Goal: Task Accomplishment & Management: Use online tool/utility

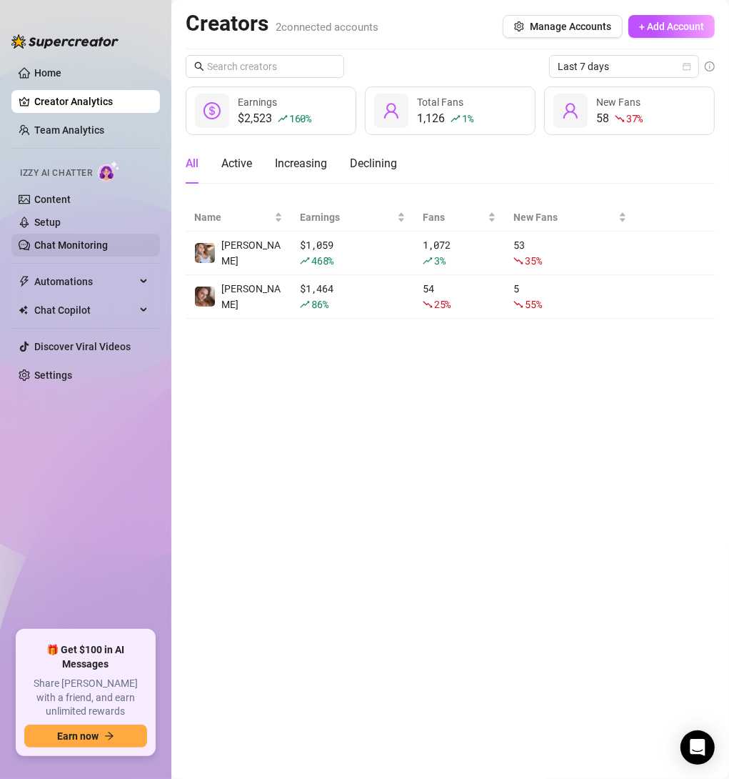
click at [65, 244] on link "Chat Monitoring" at bounding box center [71, 244] width 74 height 11
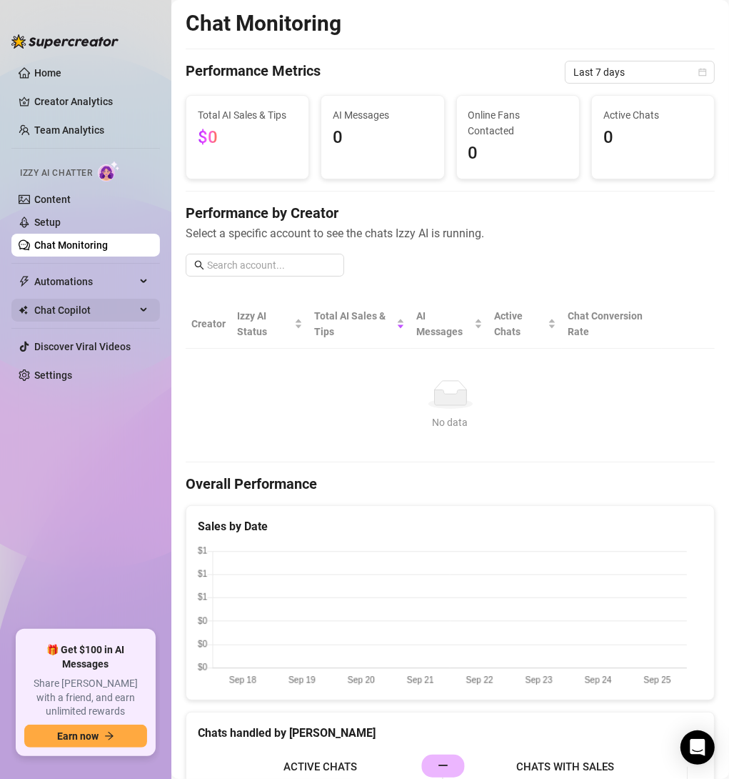
click at [96, 313] on span "Chat Copilot" at bounding box center [84, 310] width 101 height 23
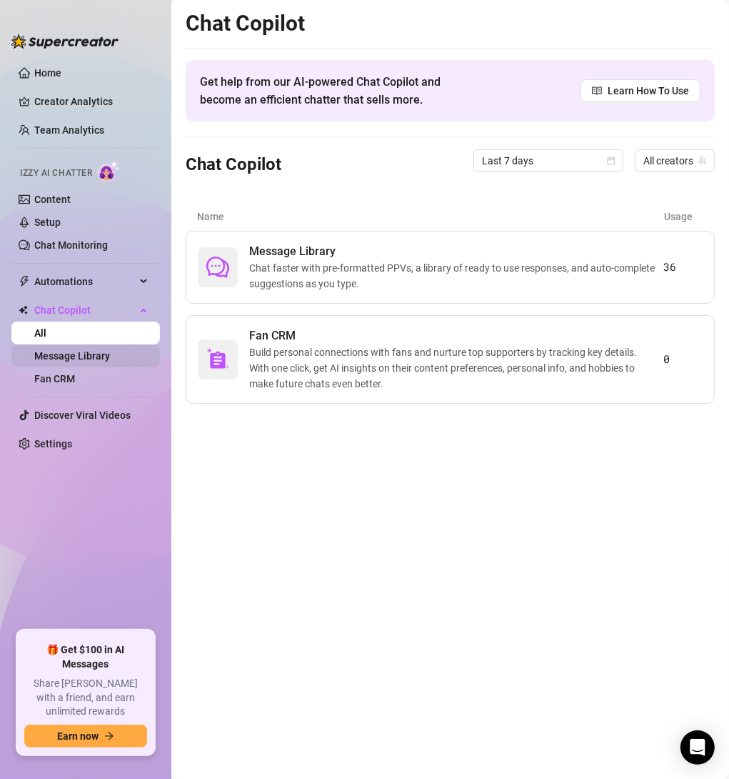
click at [110, 356] on link "Message Library" at bounding box center [72, 355] width 76 height 11
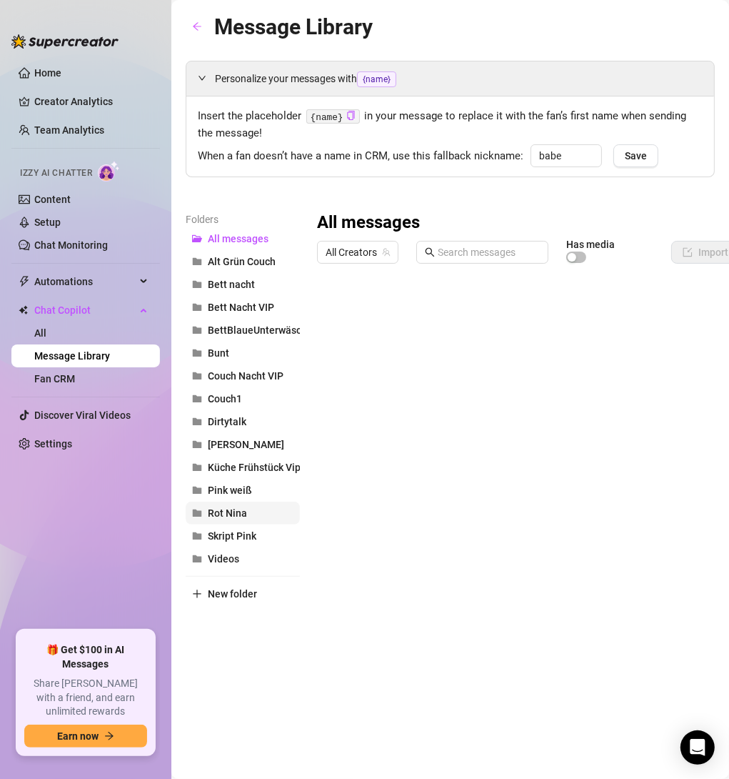
click at [250, 515] on button "Rot Nina" at bounding box center [243, 513] width 114 height 23
click at [474, 343] on div at bounding box center [581, 429] width 529 height 319
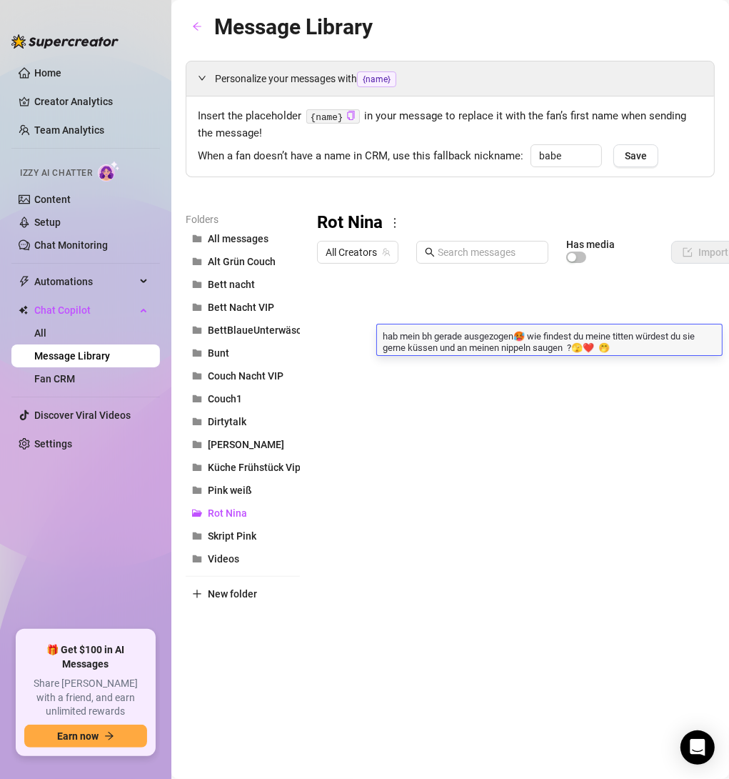
click at [474, 343] on textarea "hab mein bh gerade ausgezogen🥵 wie findest du meine titten würdest du sie gerne…" at bounding box center [549, 341] width 345 height 24
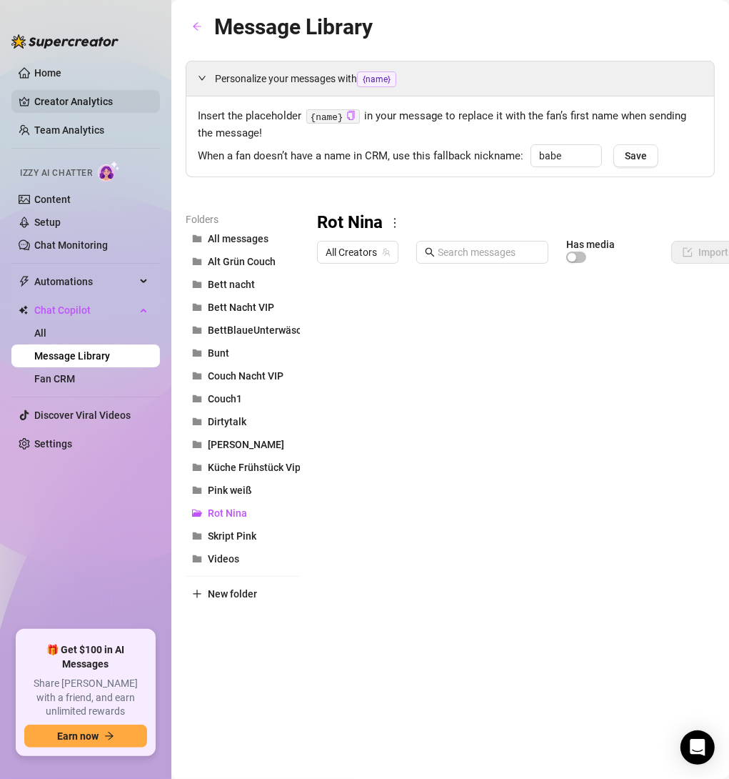
click at [69, 109] on link "Creator Analytics" at bounding box center [91, 101] width 114 height 23
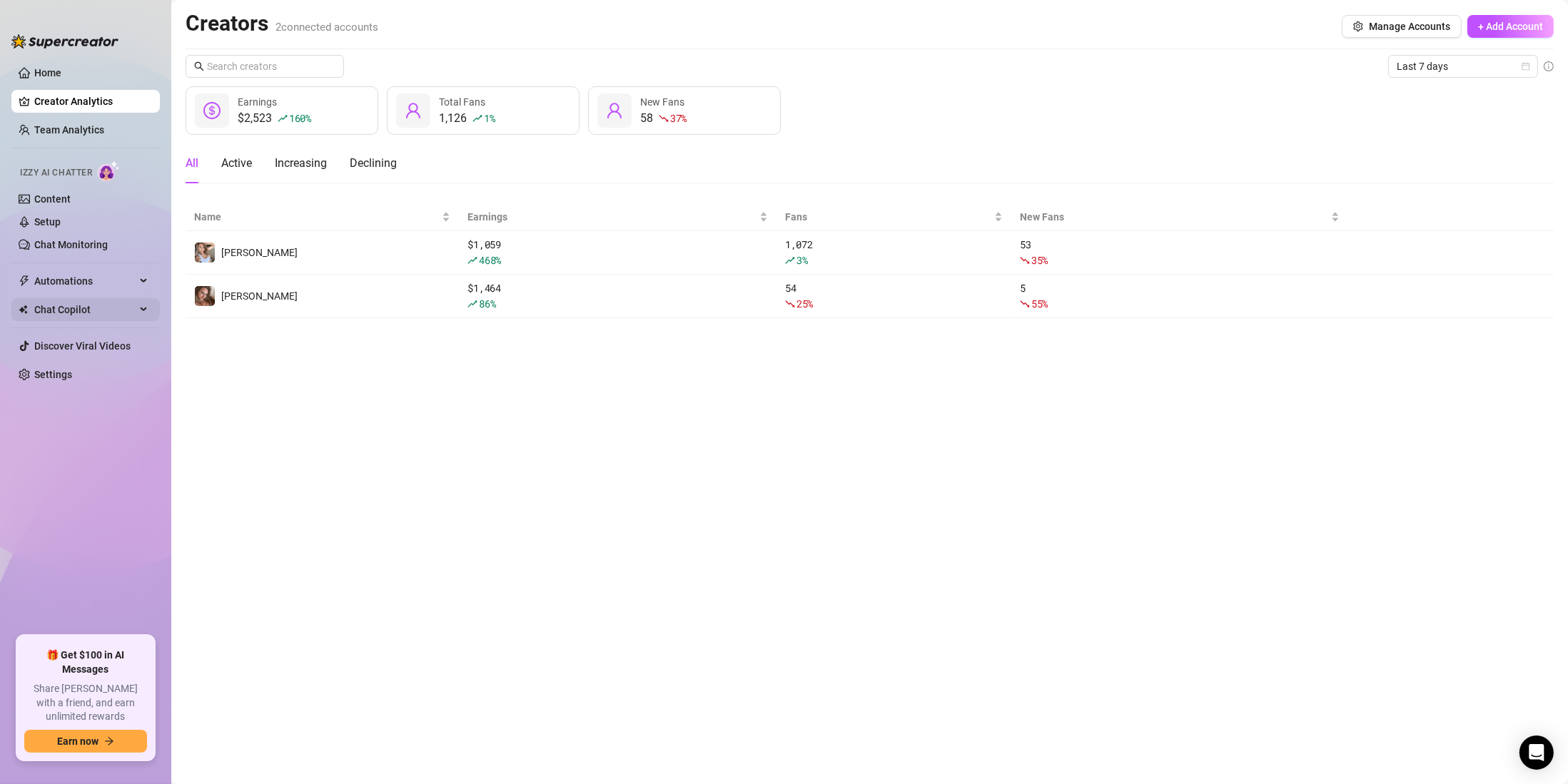
click at [69, 305] on span "Chat Copilot" at bounding box center [84, 310] width 101 height 23
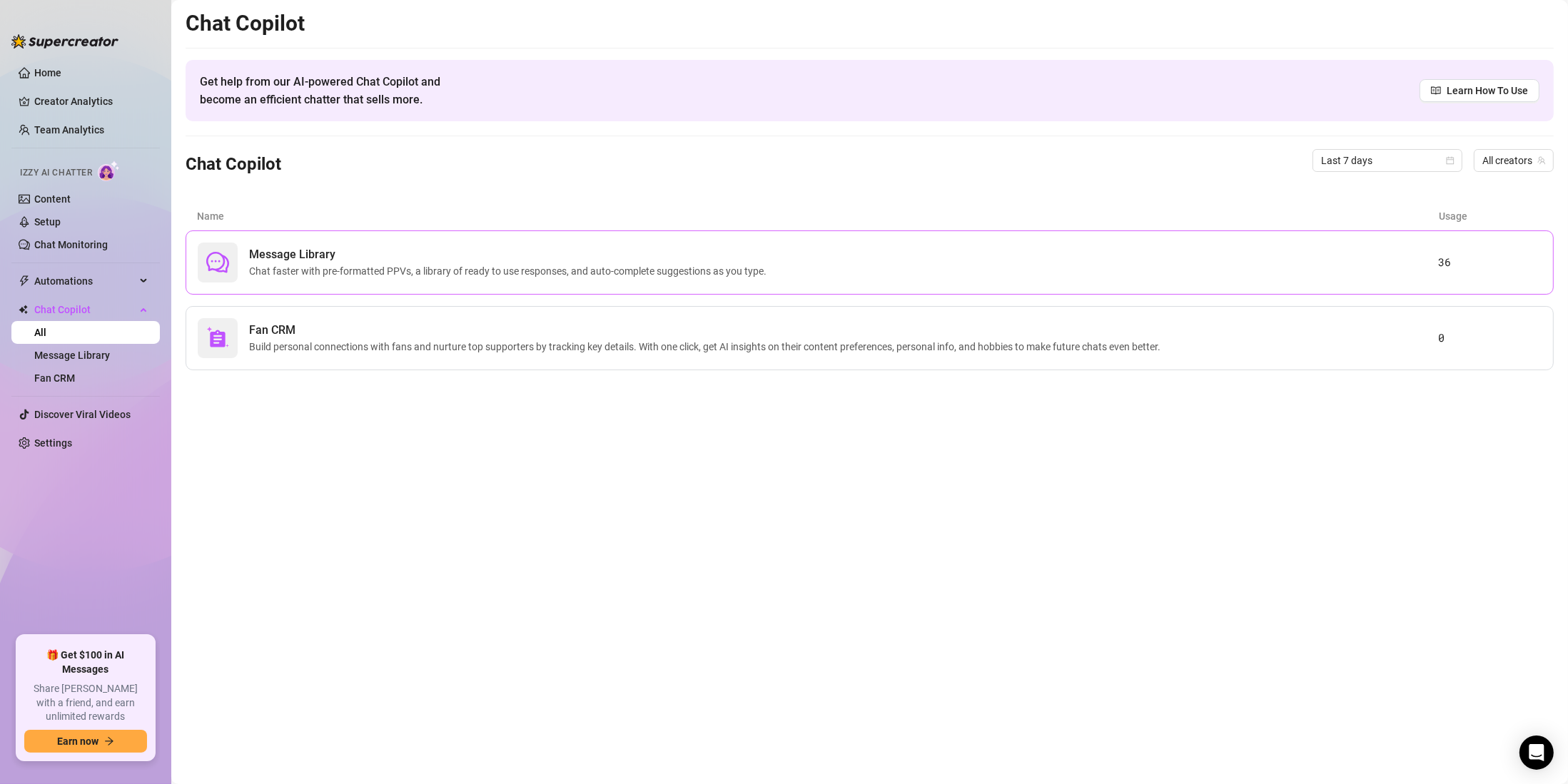
click at [301, 272] on span "Chat faster with pre-formatted PPVs, a library of ready to use responses, and a…" at bounding box center [510, 272] width 523 height 16
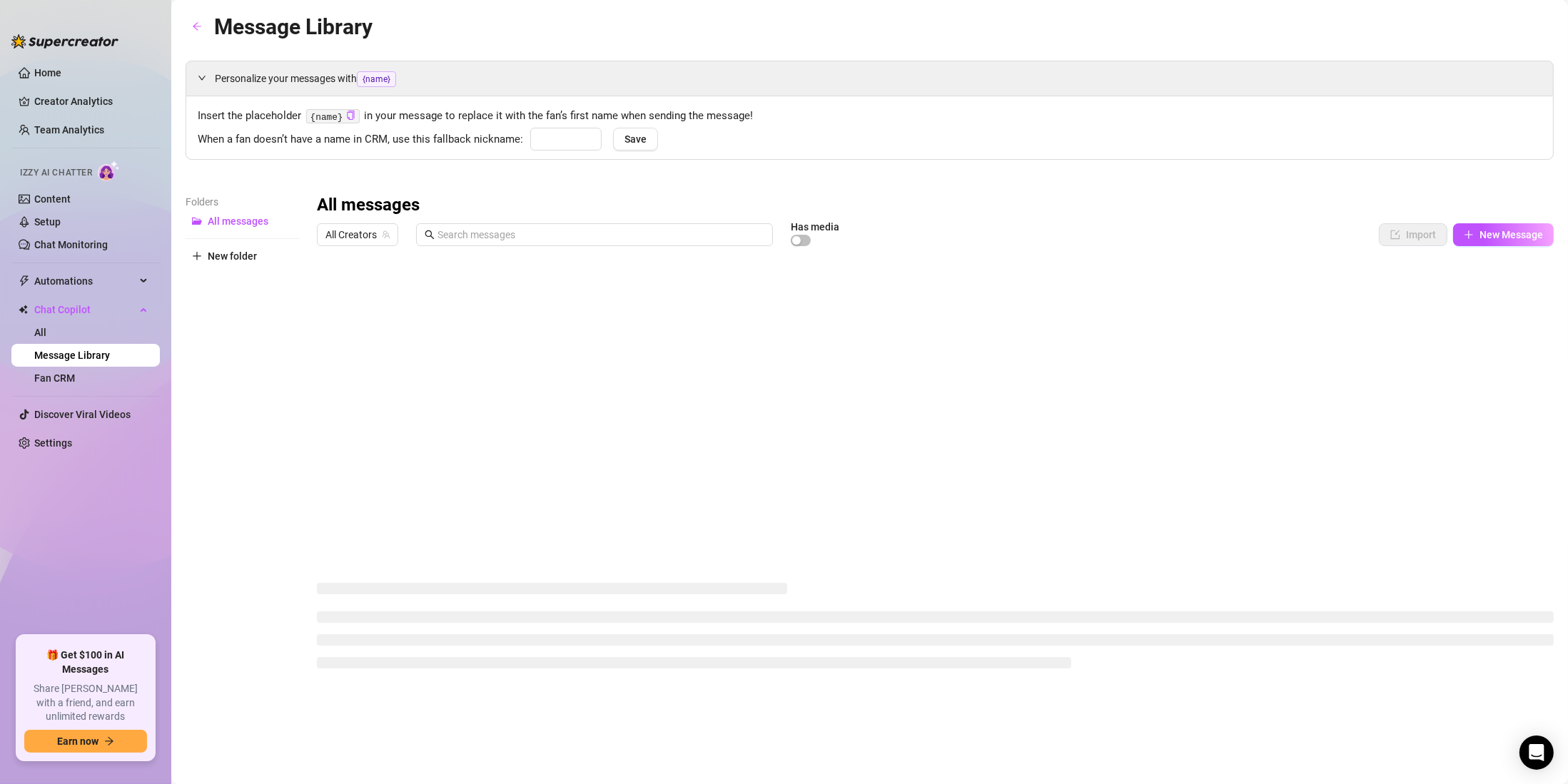
type input "babe"
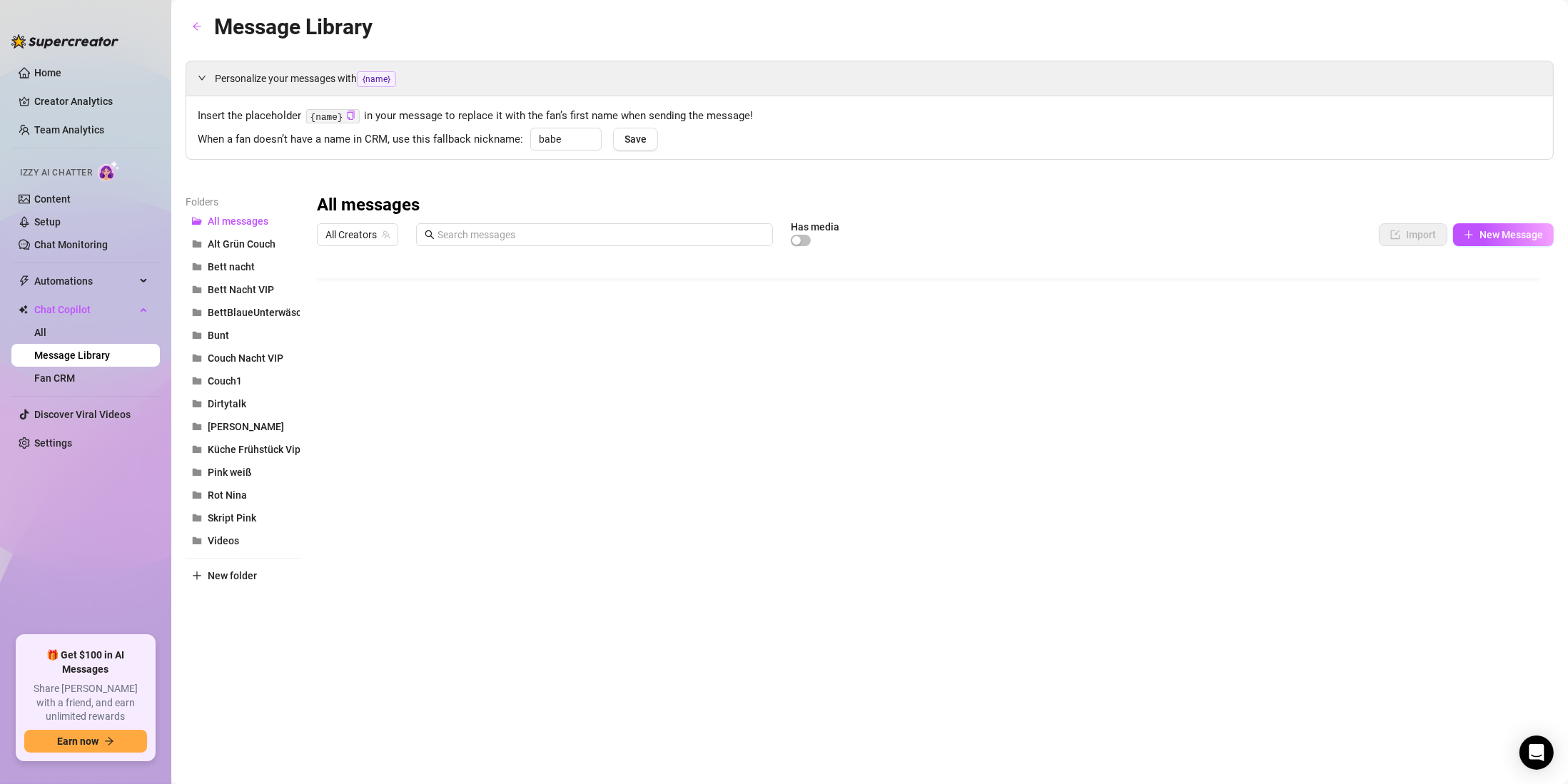
scroll to position [86, 0]
click at [228, 369] on button "Couch Nacht VIP" at bounding box center [243, 358] width 114 height 23
click at [236, 290] on span "Bett Nacht VIP" at bounding box center [241, 289] width 66 height 11
click at [236, 423] on span "[PERSON_NAME]" at bounding box center [246, 426] width 76 height 11
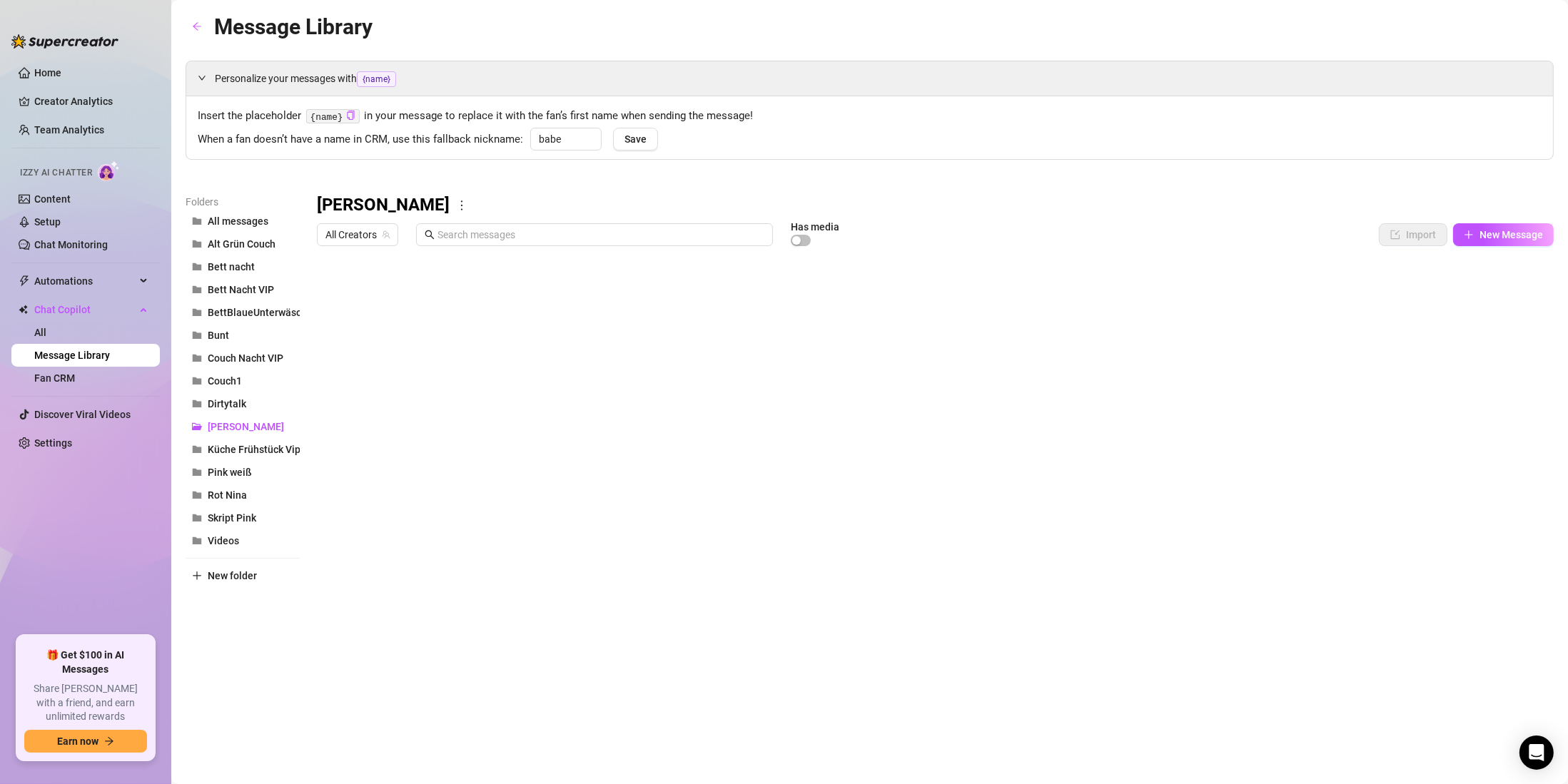
click at [432, 467] on div at bounding box center [935, 411] width 1236 height 319
click at [448, 465] on div at bounding box center [935, 411] width 1236 height 319
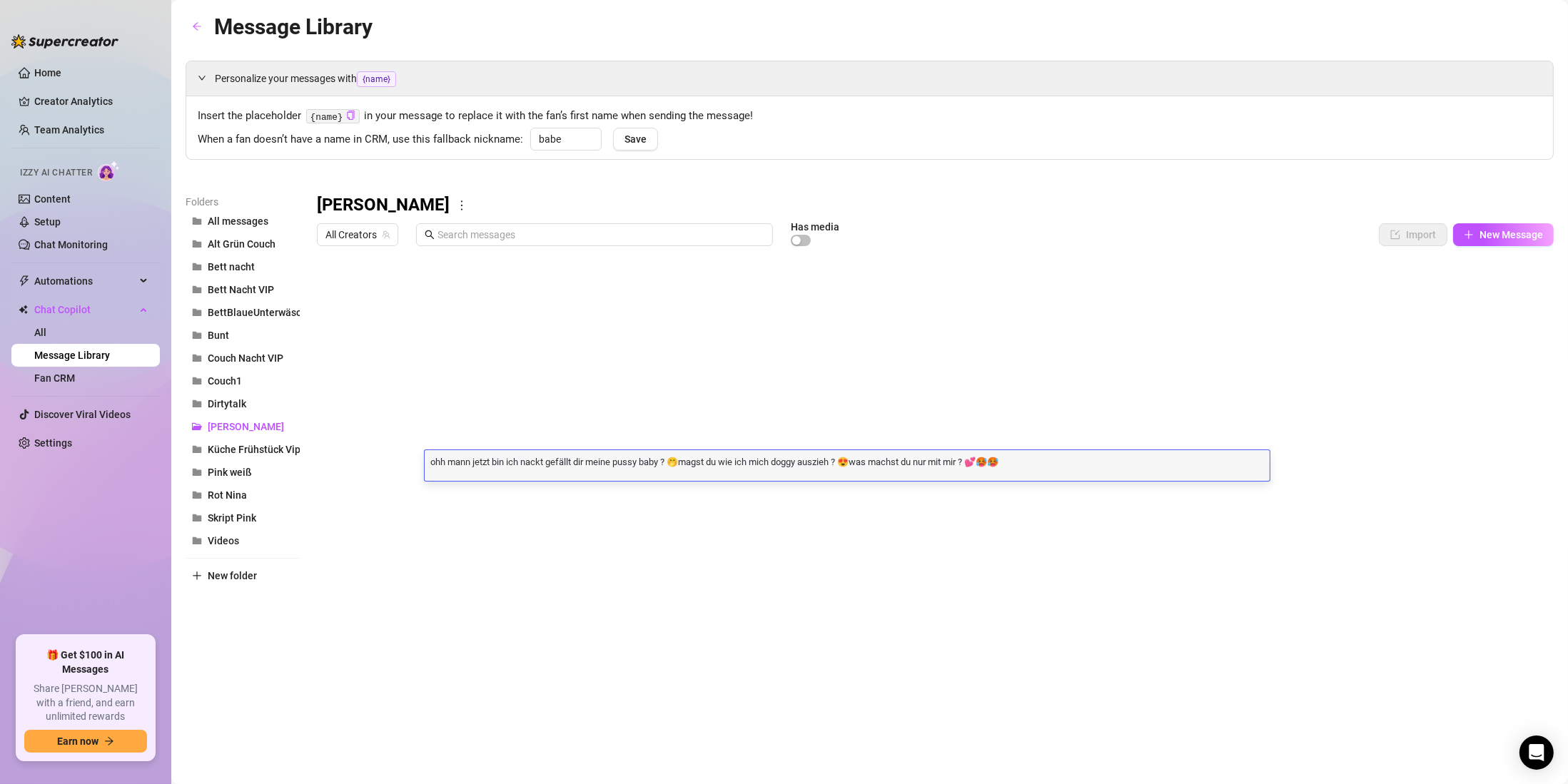
scroll to position [1, 0]
